Goal: Information Seeking & Learning: Learn about a topic

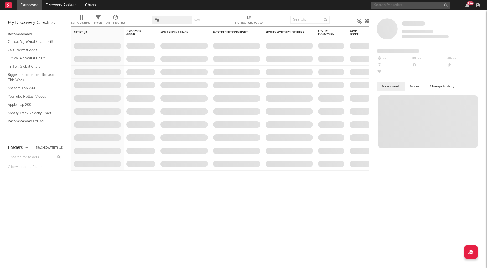
click at [413, 5] on input "text" at bounding box center [411, 5] width 79 height 7
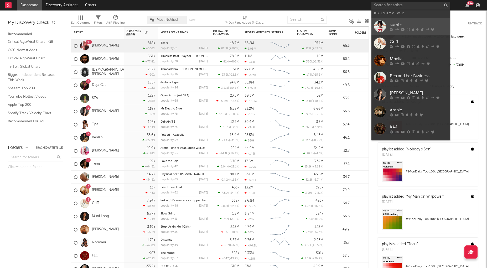
click at [401, 28] on icon at bounding box center [403, 29] width 4 height 3
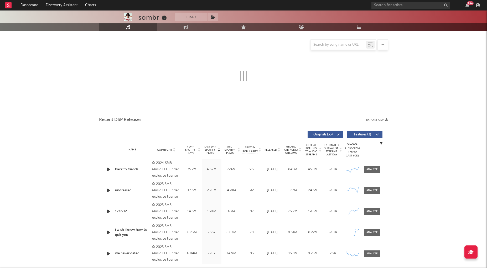
select select "6m"
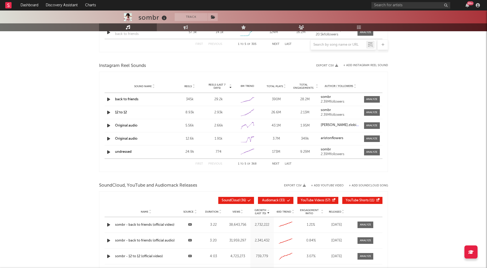
scroll to position [455, 0]
click at [106, 127] on icon "button" at bounding box center [109, 126] width 6 height 7
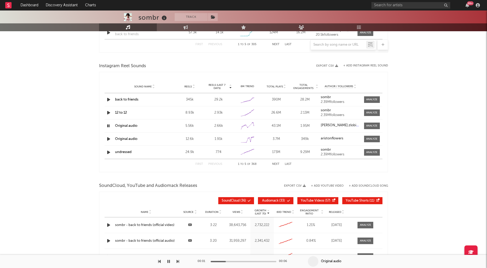
click at [107, 127] on icon "button" at bounding box center [108, 126] width 5 height 7
click at [108, 136] on icon "button" at bounding box center [109, 139] width 6 height 7
click at [109, 139] on icon "button" at bounding box center [108, 139] width 5 height 7
click at [277, 165] on button "Next" at bounding box center [275, 164] width 7 height 3
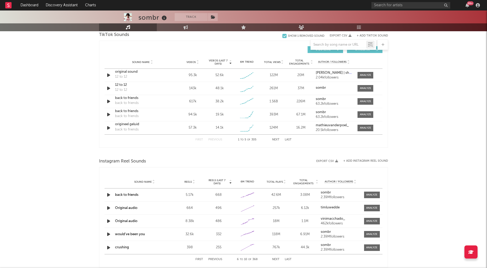
scroll to position [327, 0]
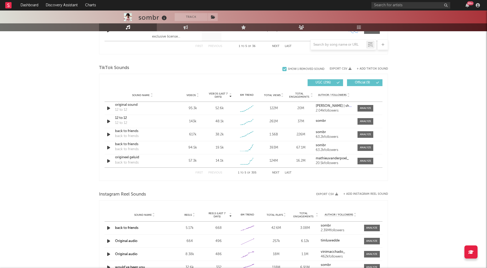
click at [277, 174] on button "Next" at bounding box center [275, 173] width 7 height 3
click at [277, 172] on button "Next" at bounding box center [275, 173] width 7 height 3
click at [213, 175] on div "First Previous 11 to 15 of 305 Next Last" at bounding box center [244, 173] width 96 height 10
click at [216, 172] on button "Previous" at bounding box center [215, 173] width 14 height 3
click at [369, 148] on div at bounding box center [365, 148] width 11 height 4
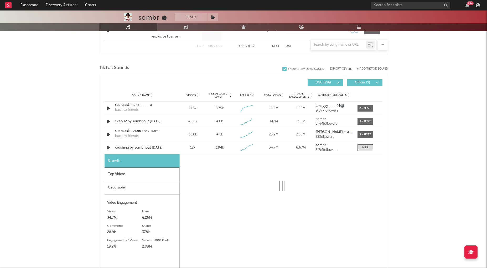
select select "1w"
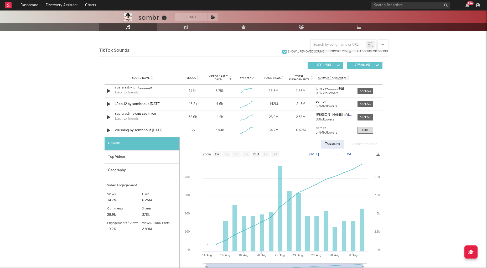
scroll to position [347, 0]
